Goal: Unclear

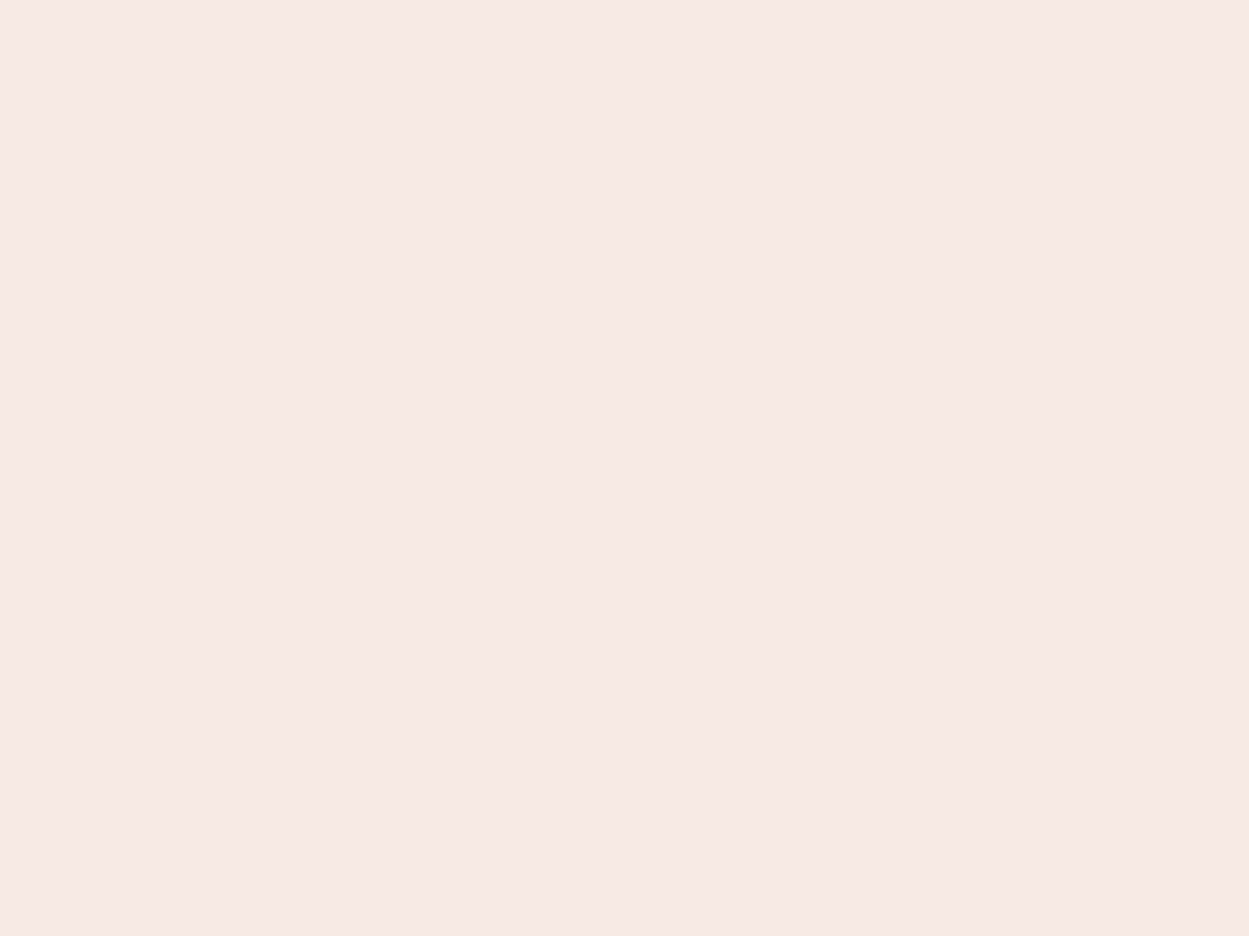
click at [624, 468] on nb-app "Almost there Thank you for registering for Newbook. Your account is under revie…" at bounding box center [624, 468] width 1249 height 936
click at [624, 0] on nb-app "Almost there Thank you for registering for Newbook. Your account is under revie…" at bounding box center [624, 468] width 1249 height 936
click at [667, 0] on nb-app "Almost there Thank you for registering for Newbook. Your account is under revie…" at bounding box center [624, 468] width 1249 height 936
click at [624, 468] on nb-app "Almost there Thank you for registering for Newbook. Your account is under revie…" at bounding box center [624, 468] width 1249 height 936
click at [624, 0] on nb-app "Almost there Thank you for registering for Newbook. Your account is under revie…" at bounding box center [624, 468] width 1249 height 936
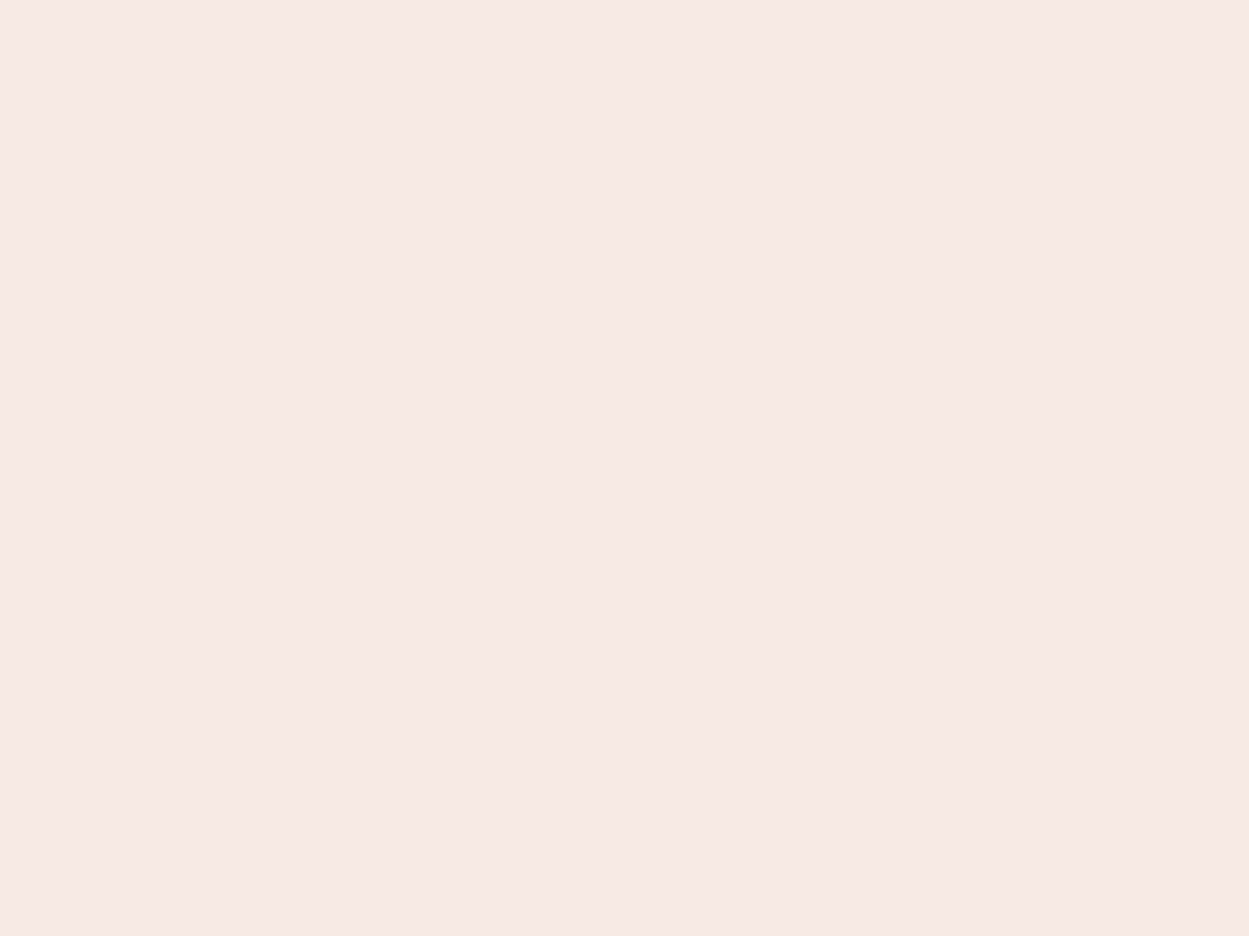
click at [436, 0] on nb-app "Almost there Thank you for registering for Newbook. Your account is under revie…" at bounding box center [624, 468] width 1249 height 936
click at [624, 468] on nb-app "Almost there Thank you for registering for Newbook. Your account is under revie…" at bounding box center [624, 468] width 1249 height 936
click at [624, 0] on nb-app "Almost there Thank you for registering for Newbook. Your account is under revie…" at bounding box center [624, 468] width 1249 height 936
click at [436, 0] on nb-app "Almost there Thank you for registering for Newbook. Your account is under revie…" at bounding box center [624, 468] width 1249 height 936
click at [624, 468] on nb-app "Almost there Thank you for registering for Newbook. Your account is under revie…" at bounding box center [624, 468] width 1249 height 936
